Goal: Information Seeking & Learning: Understand process/instructions

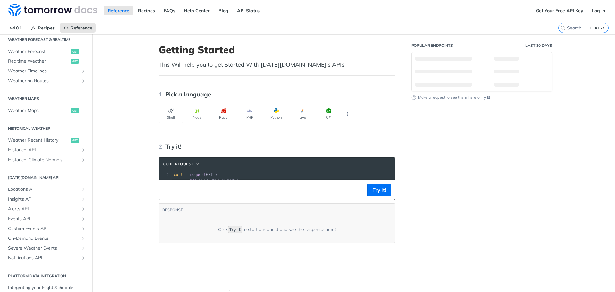
scroll to position [143, 0]
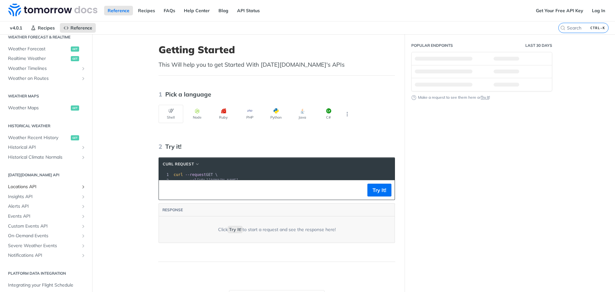
click at [42, 186] on span "Locations API" at bounding box center [43, 186] width 71 height 6
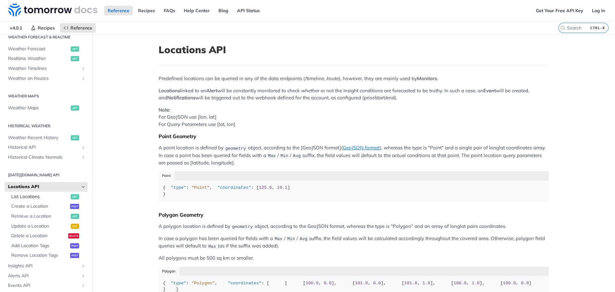
click at [40, 200] on link "List Locations get" at bounding box center [47, 197] width 79 height 10
